Goal: Information Seeking & Learning: Compare options

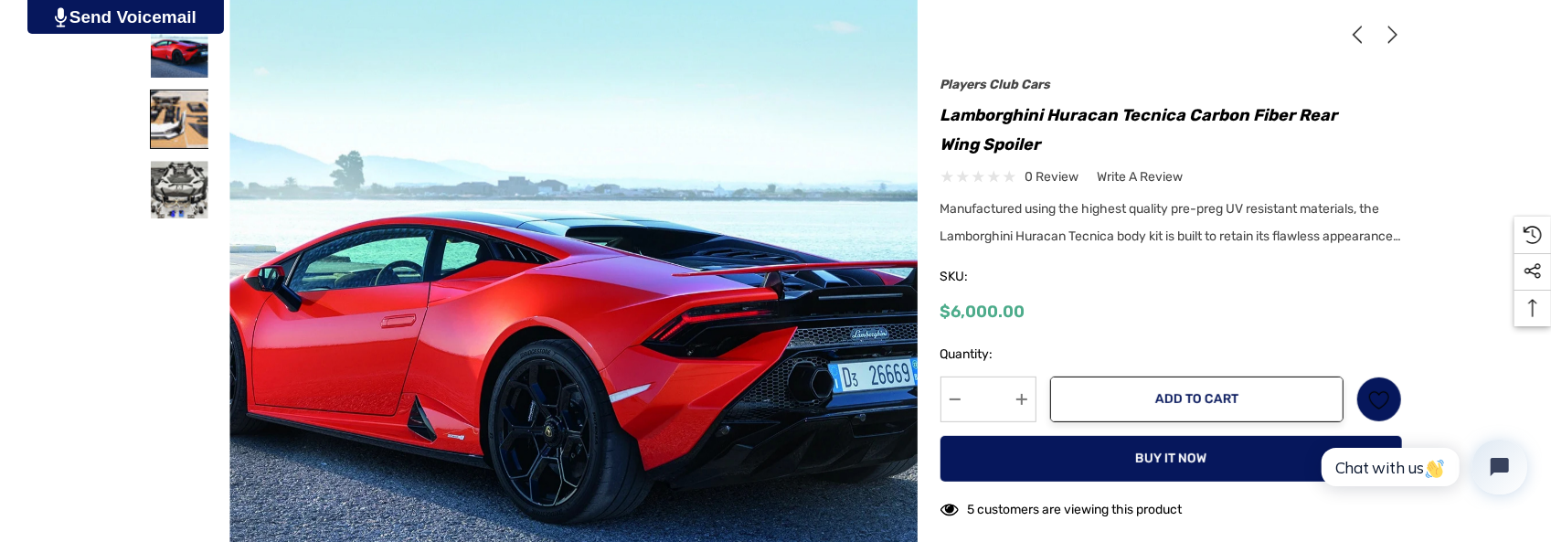
click at [185, 116] on img at bounding box center [180, 119] width 58 height 58
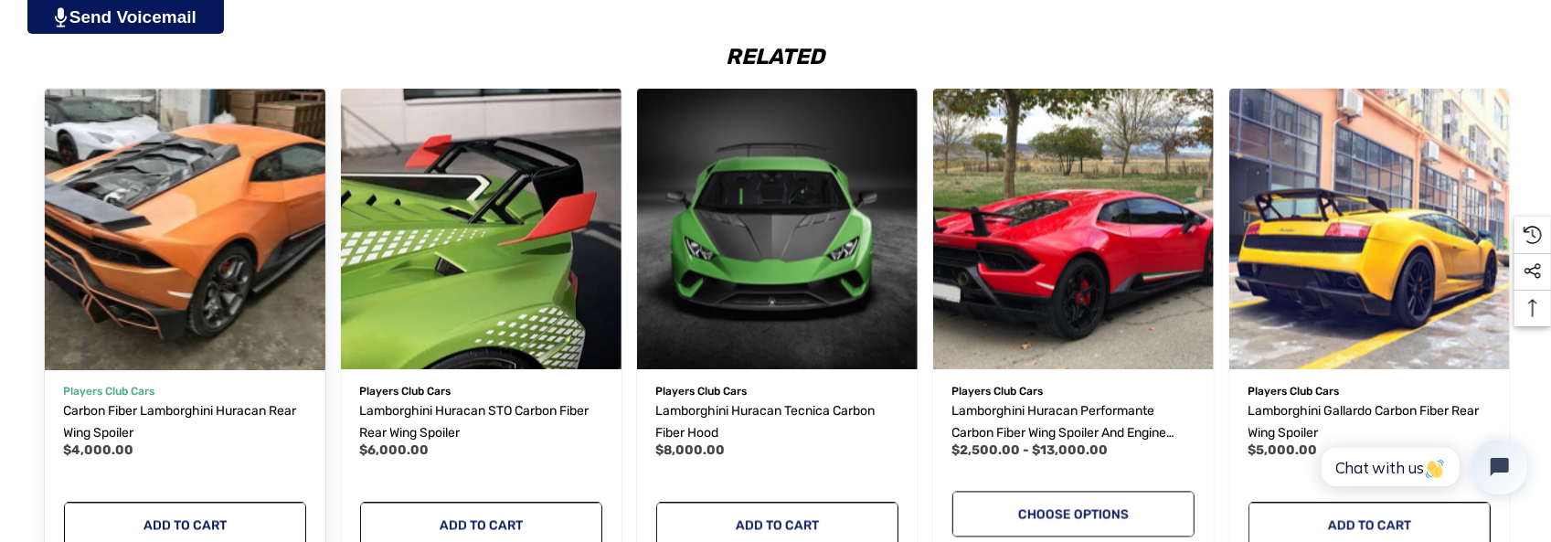
scroll to position [2377, 0]
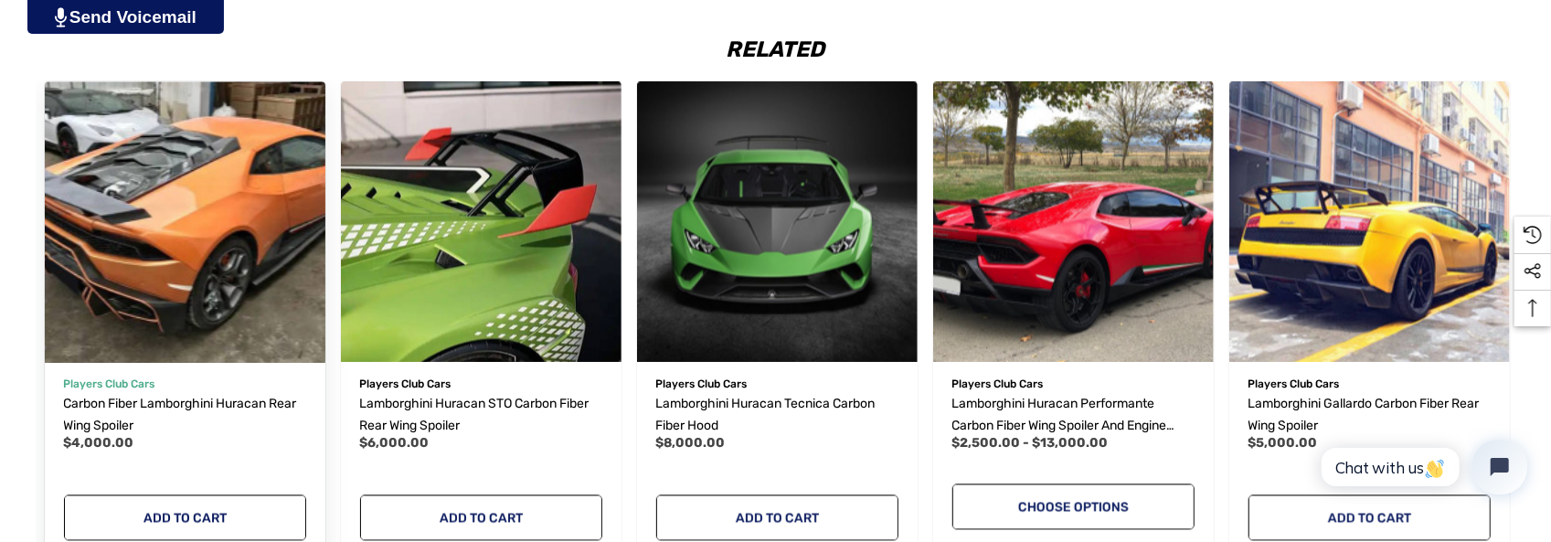
click at [166, 268] on img "Carbon Fiber Lamborghini Huracan Rear Wing Spoiler,$4,000.00\a" at bounding box center [184, 222] width 309 height 309
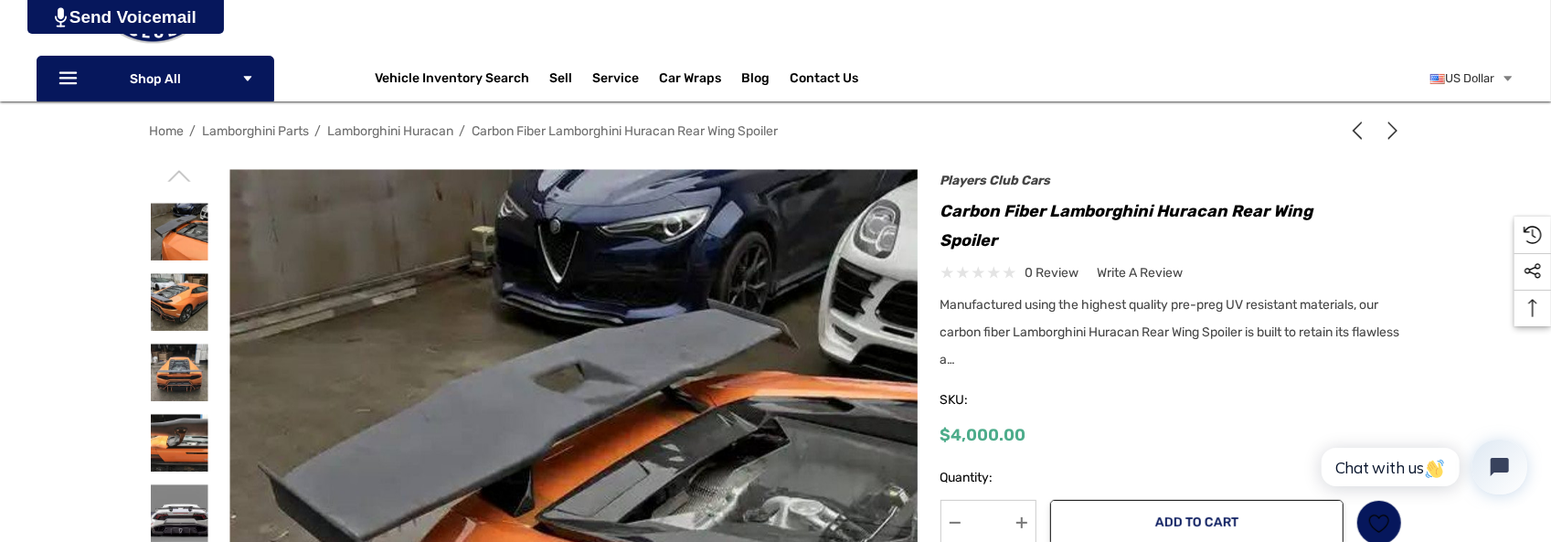
scroll to position [457, 0]
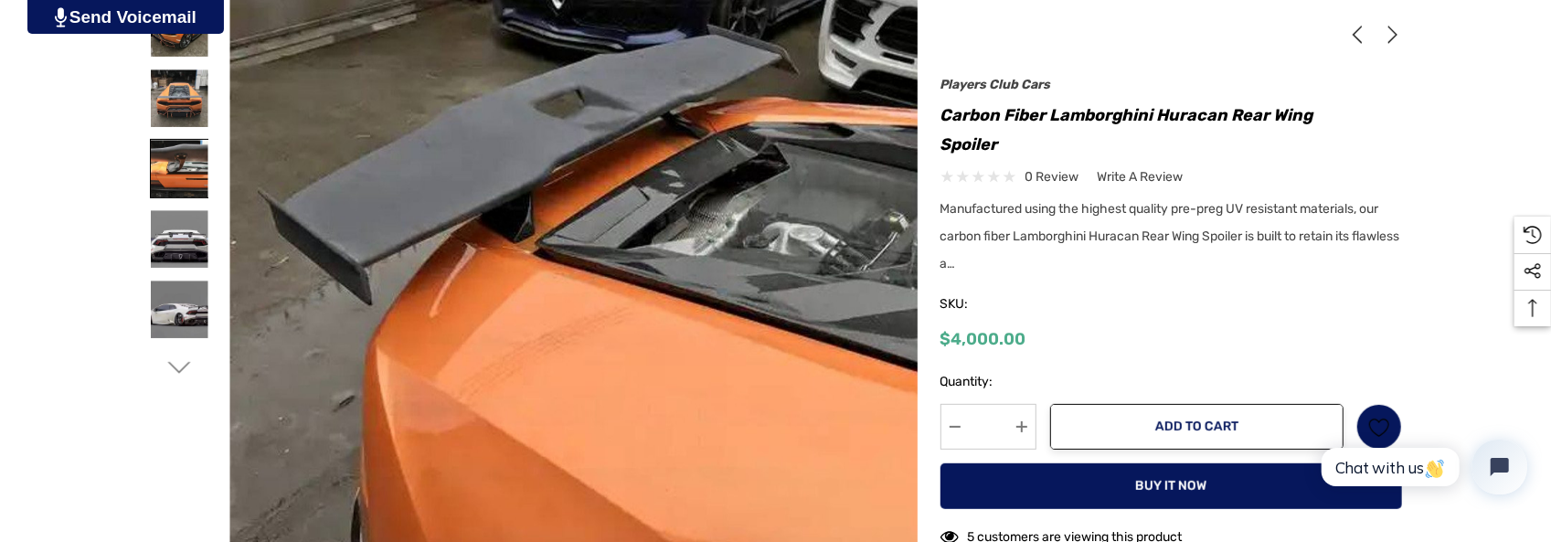
click at [172, 160] on img at bounding box center [180, 169] width 58 height 58
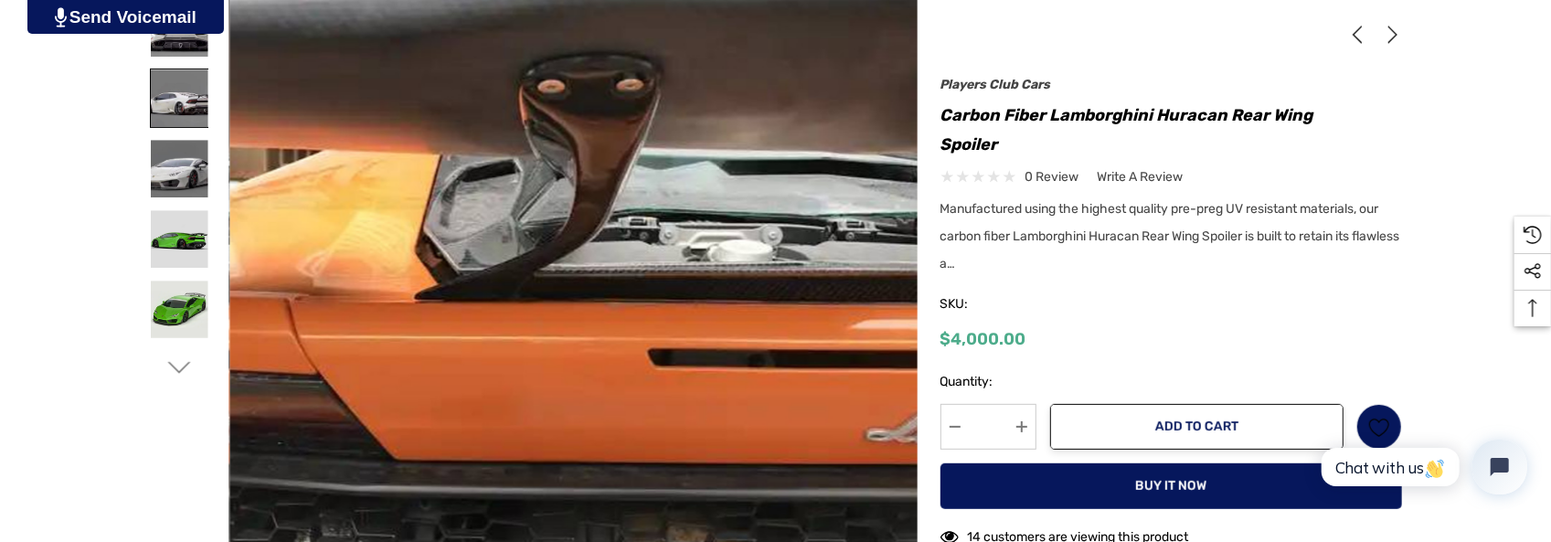
click at [174, 98] on img at bounding box center [180, 98] width 58 height 58
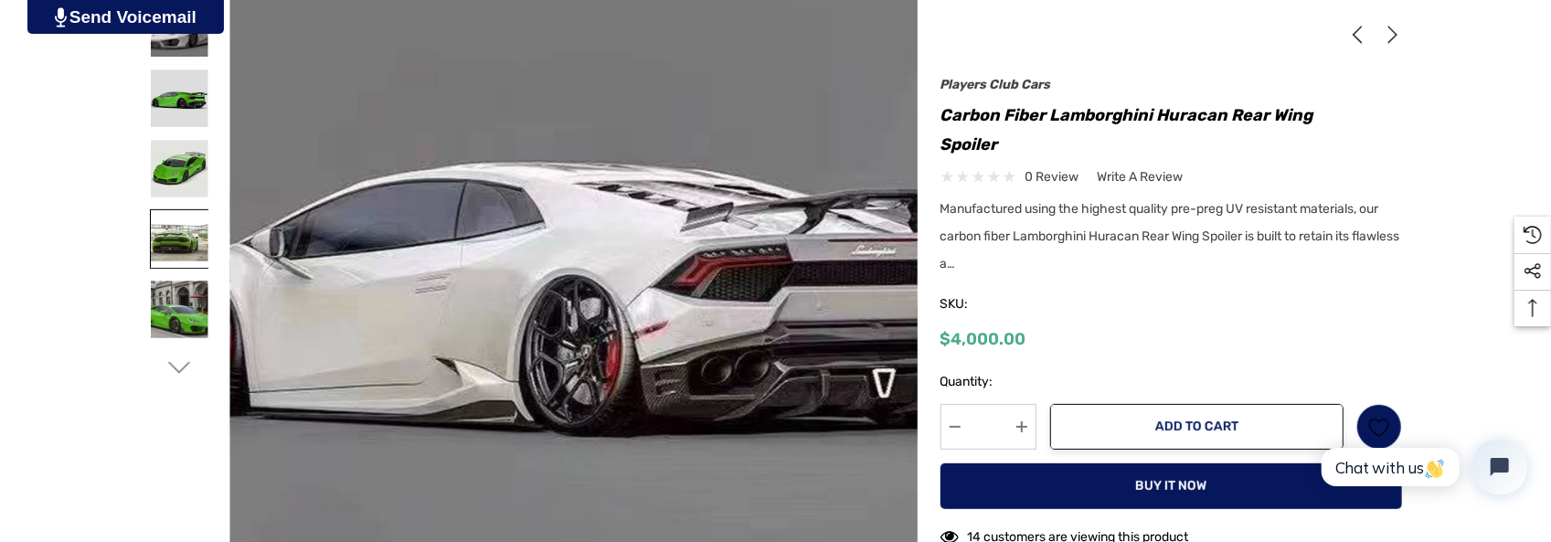
click at [178, 235] on img at bounding box center [180, 239] width 58 height 58
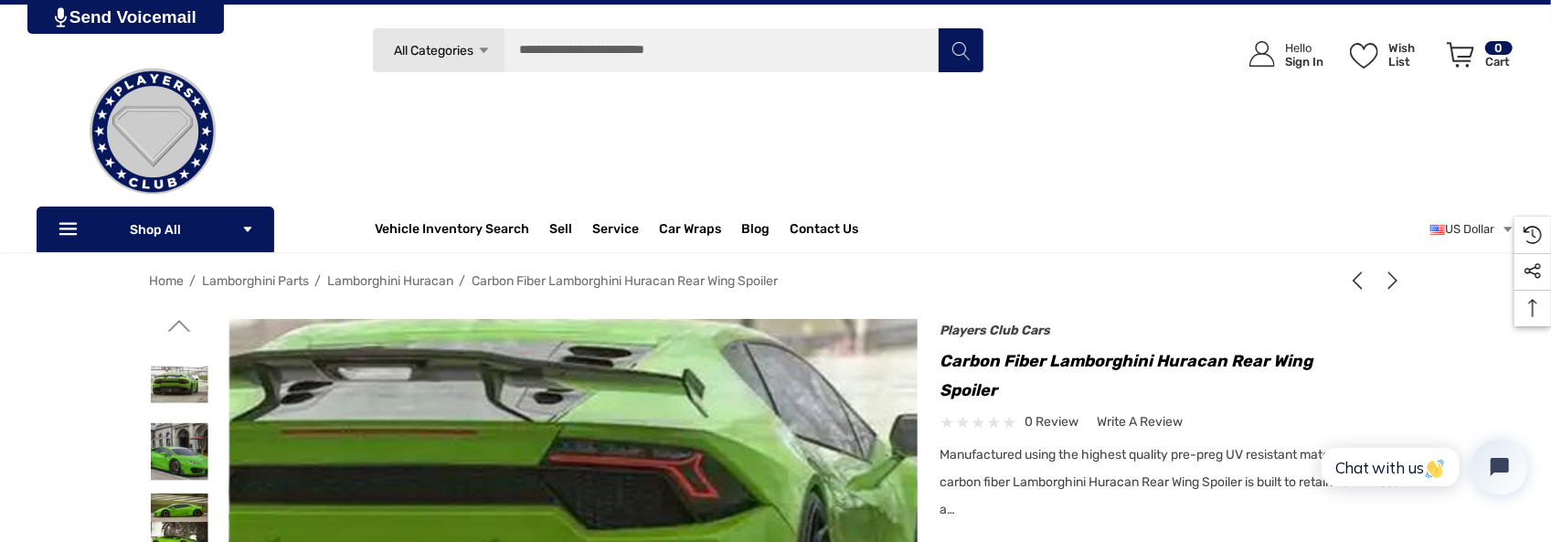
scroll to position [0, 0]
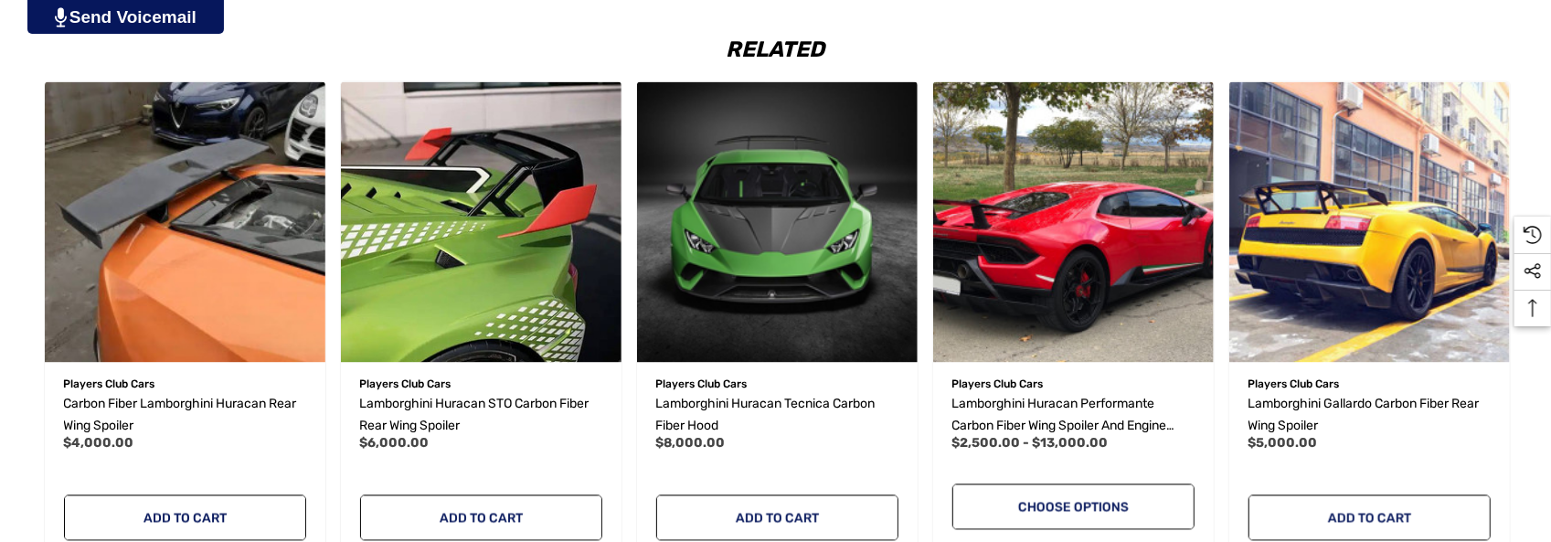
scroll to position [2377, 0]
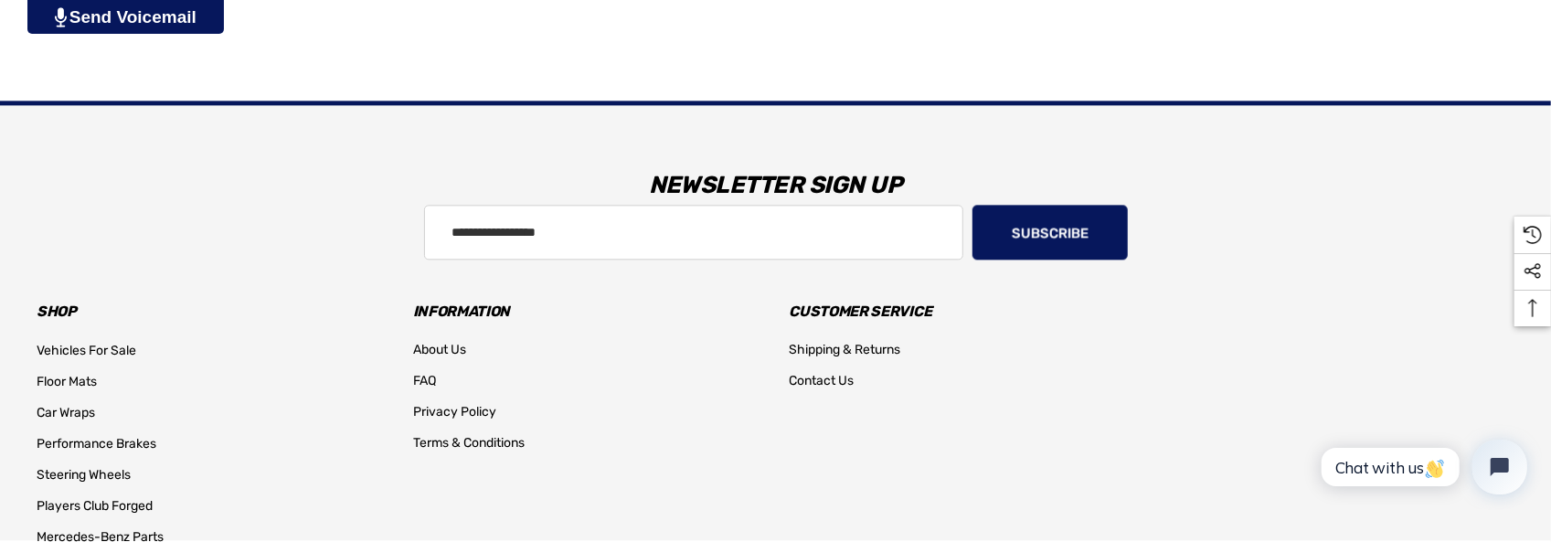
scroll to position [2859, 0]
